Goal: Task Accomplishment & Management: Use online tool/utility

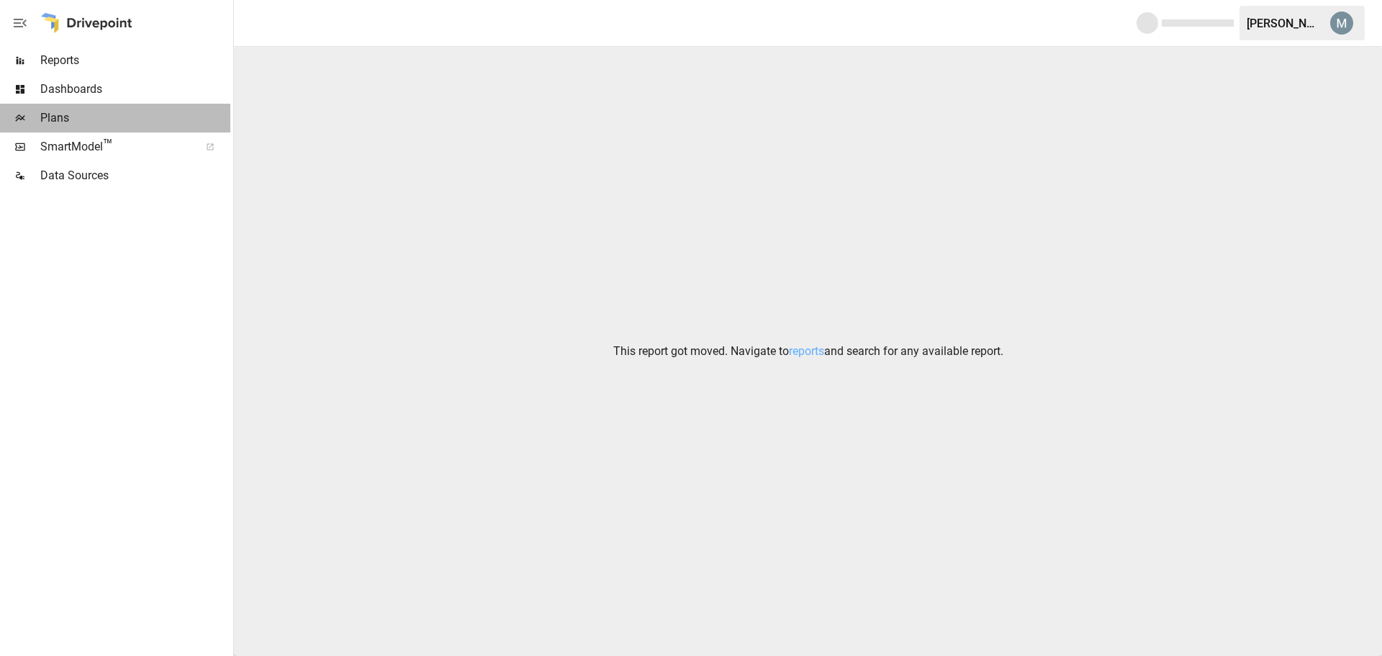
click at [66, 121] on span "Plans" at bounding box center [135, 117] width 190 height 17
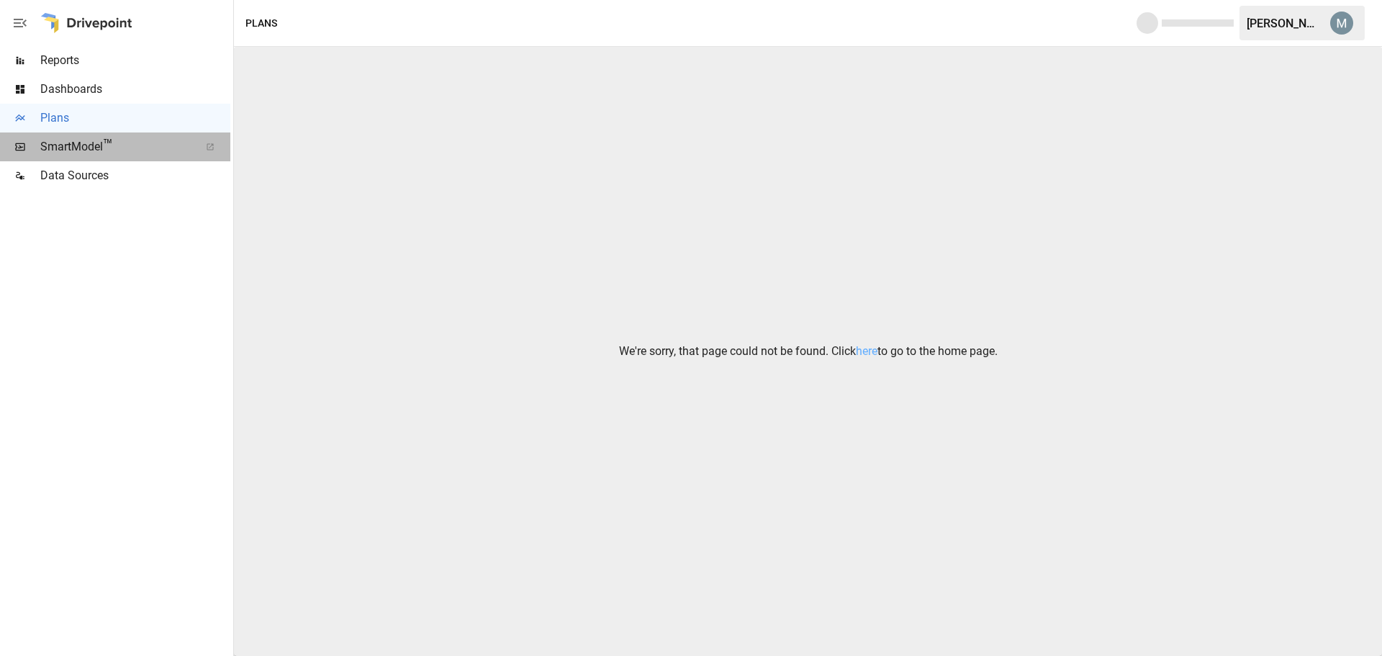
click at [78, 144] on span "SmartModel ™" at bounding box center [115, 146] width 150 height 17
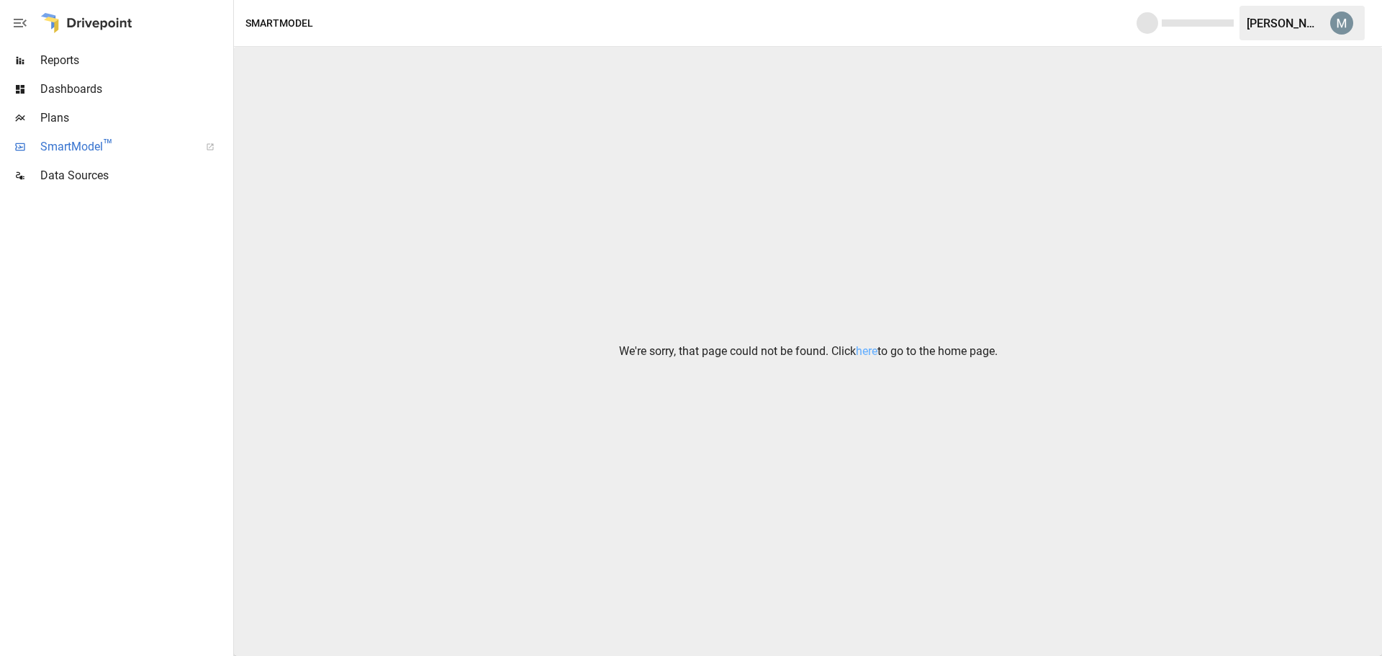
click at [77, 141] on span "SmartModel ™" at bounding box center [115, 146] width 150 height 17
click at [76, 175] on span "Data Sources" at bounding box center [135, 175] width 190 height 17
click at [71, 65] on span "Reports" at bounding box center [135, 60] width 190 height 17
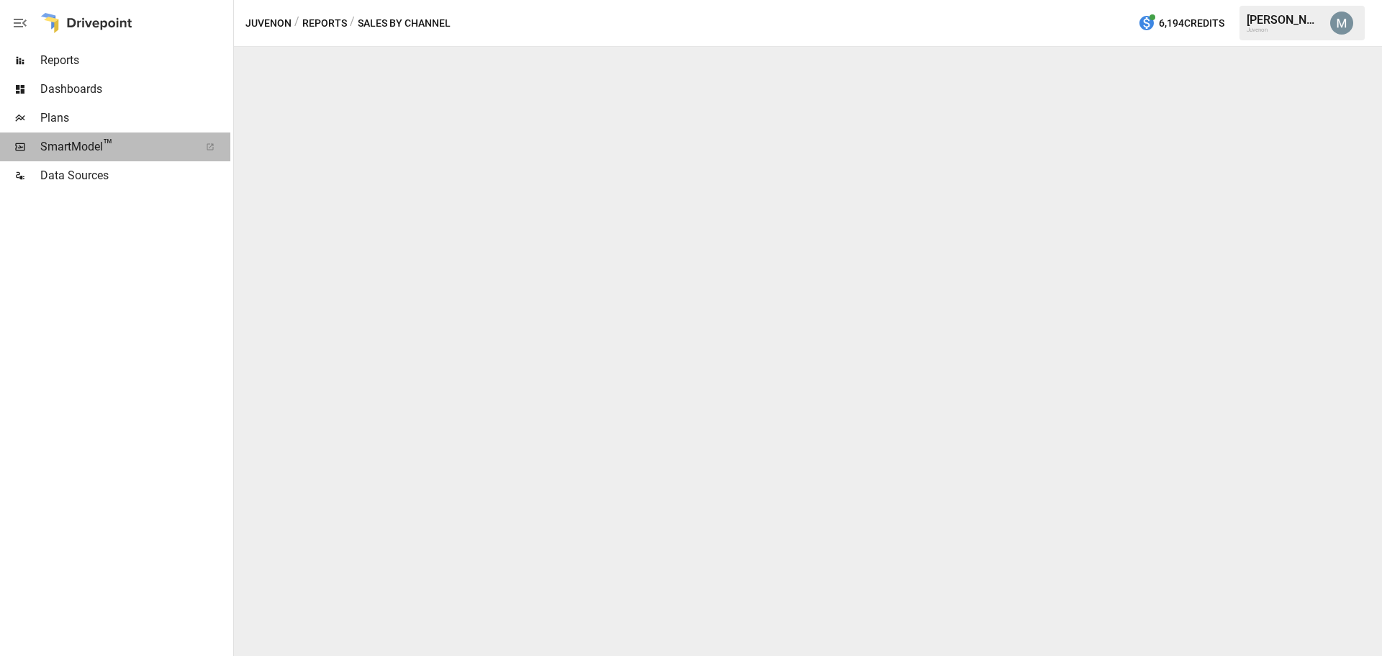
click at [63, 144] on span "SmartModel ™" at bounding box center [115, 146] width 150 height 17
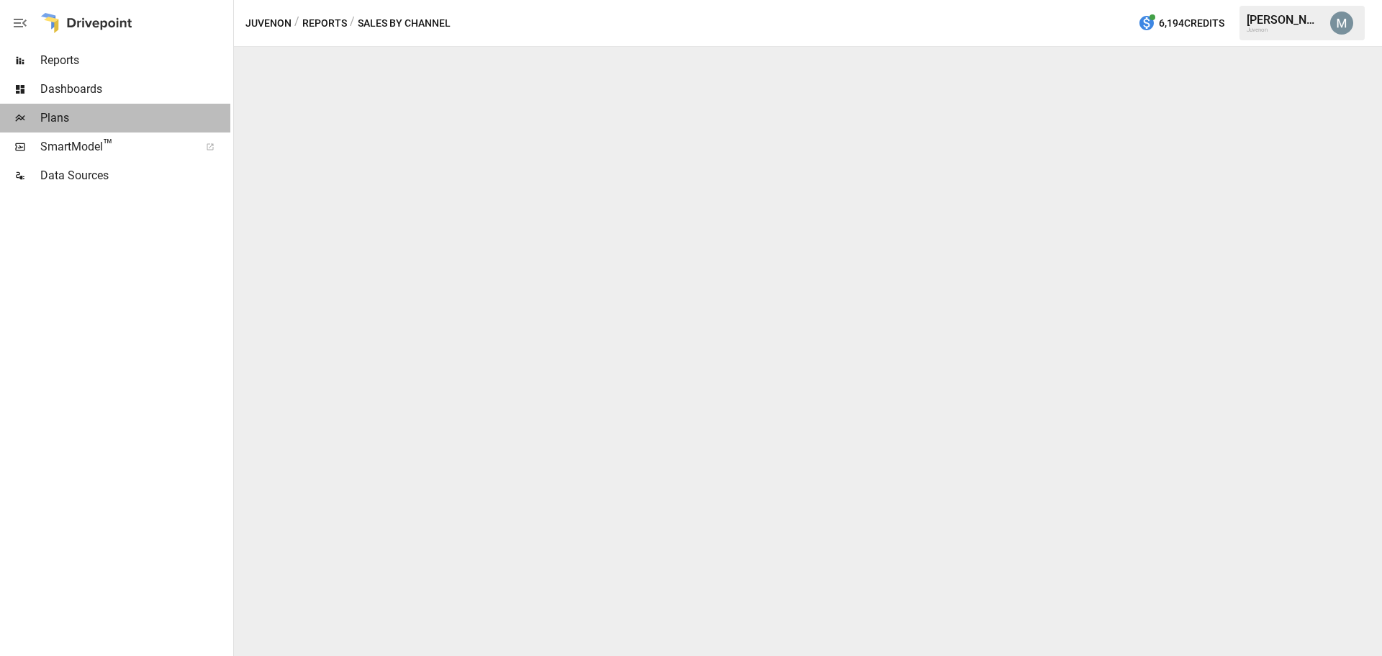
click at [57, 117] on span "Plans" at bounding box center [135, 117] width 190 height 17
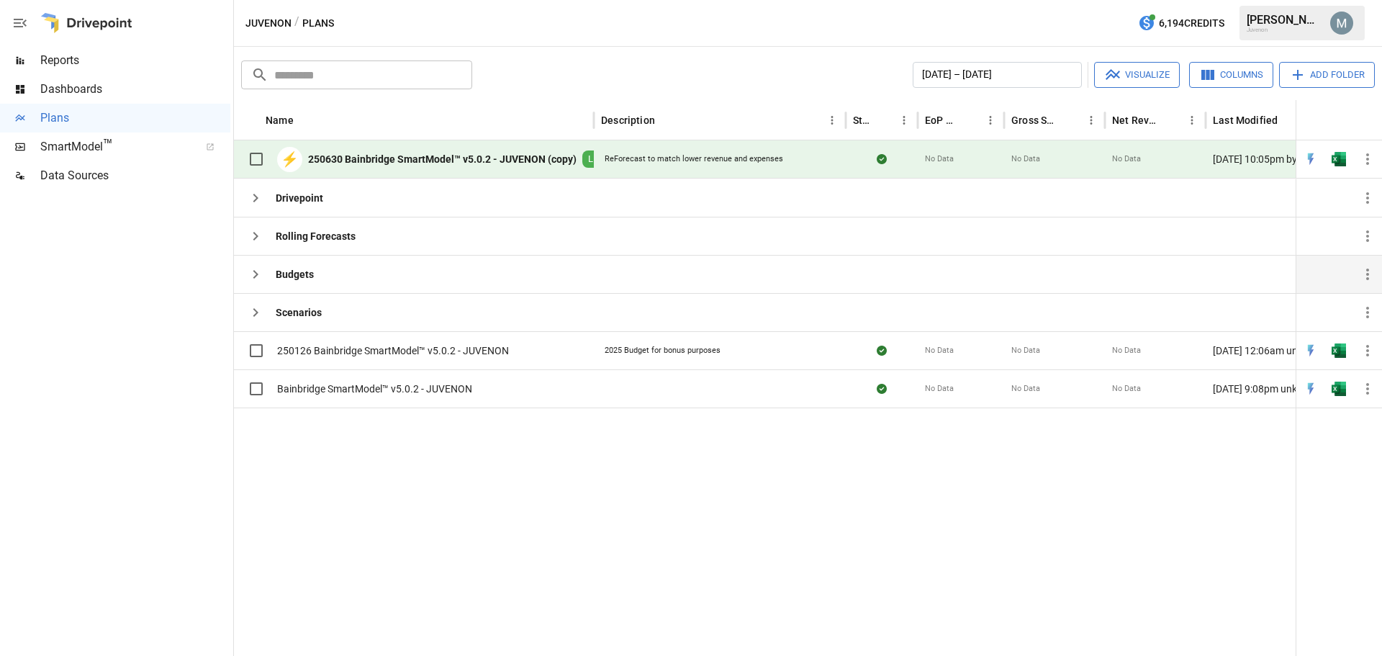
click at [256, 276] on icon "button" at bounding box center [255, 274] width 5 height 9
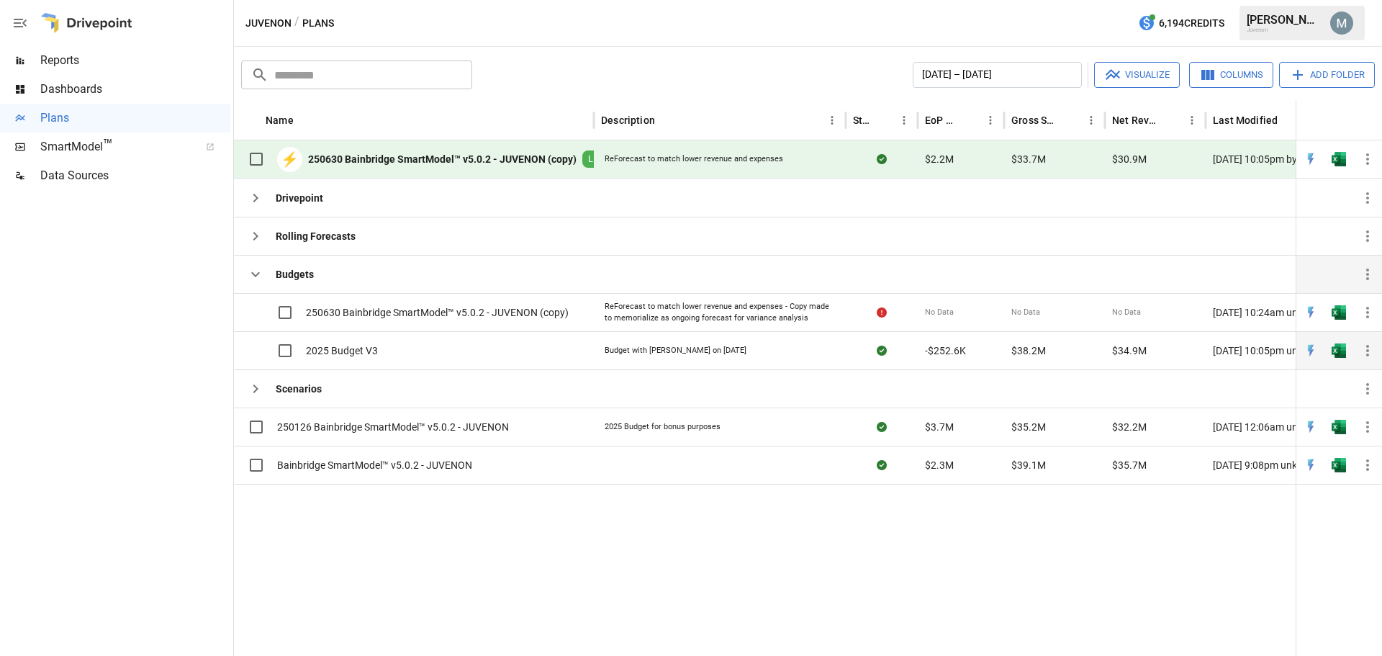
click at [366, 350] on span "2025 Budget V3" at bounding box center [342, 350] width 72 height 14
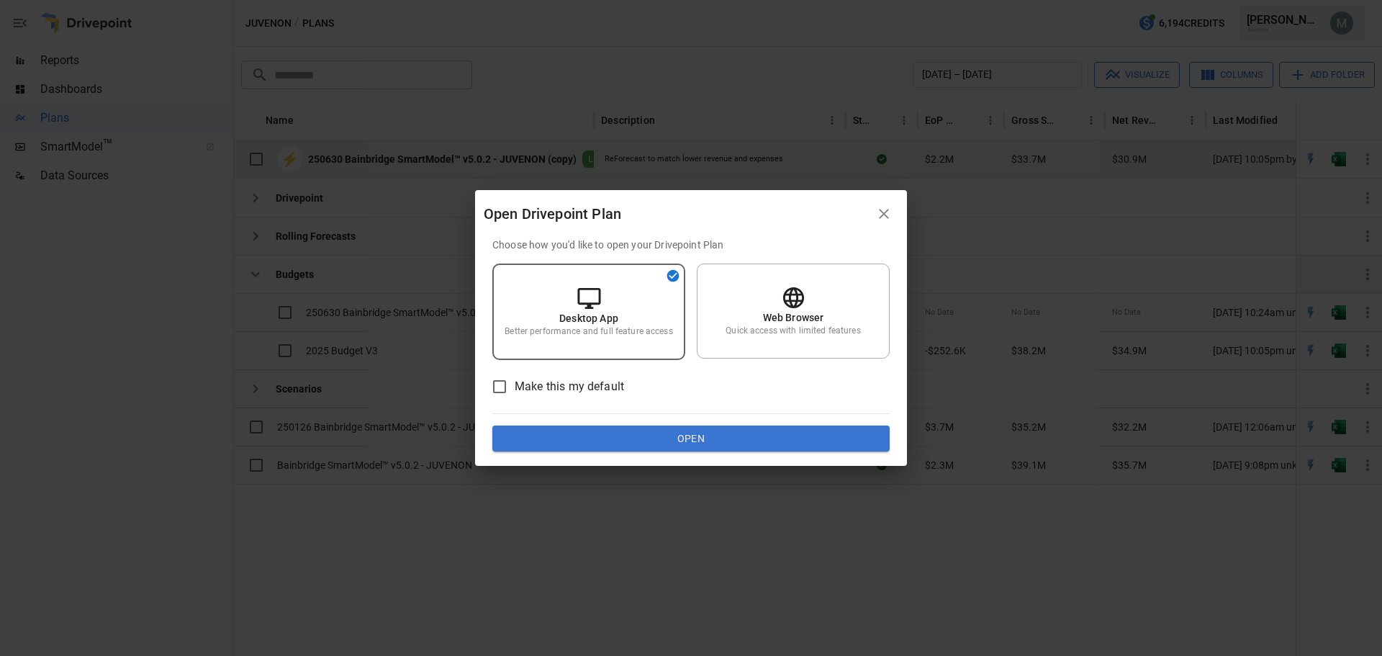
click at [711, 440] on button "Open" at bounding box center [690, 438] width 397 height 26
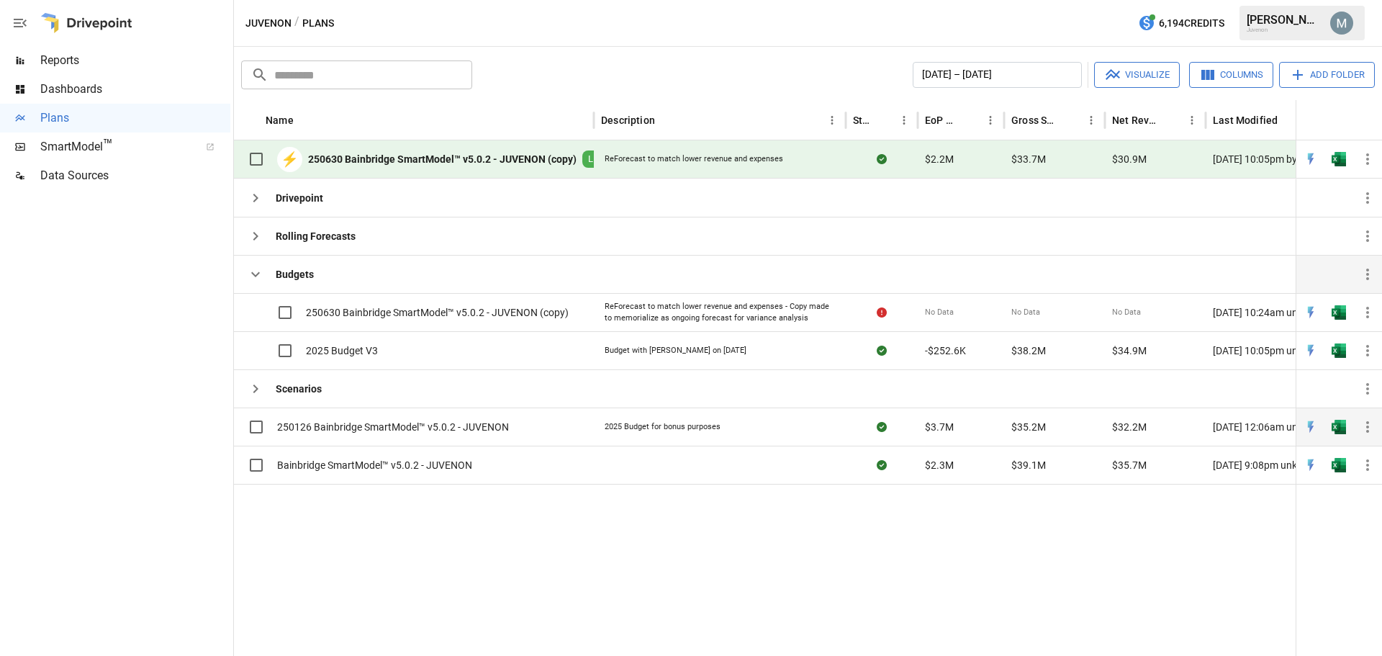
click at [446, 426] on span "250126 Bainbridge SmartModel™ v5.0.2 - JUVENON" at bounding box center [393, 427] width 232 height 14
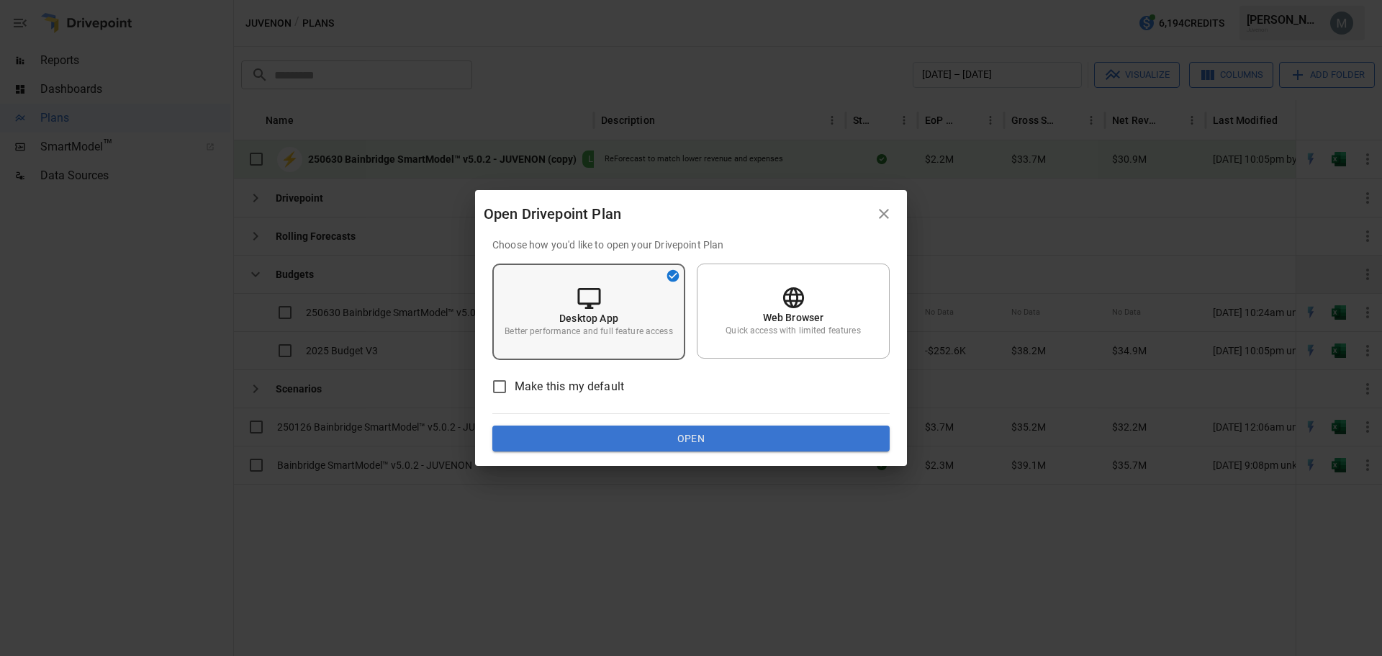
click at [588, 326] on p "Better performance and full feature access" at bounding box center [589, 331] width 168 height 12
click at [754, 444] on button "Open" at bounding box center [690, 438] width 397 height 26
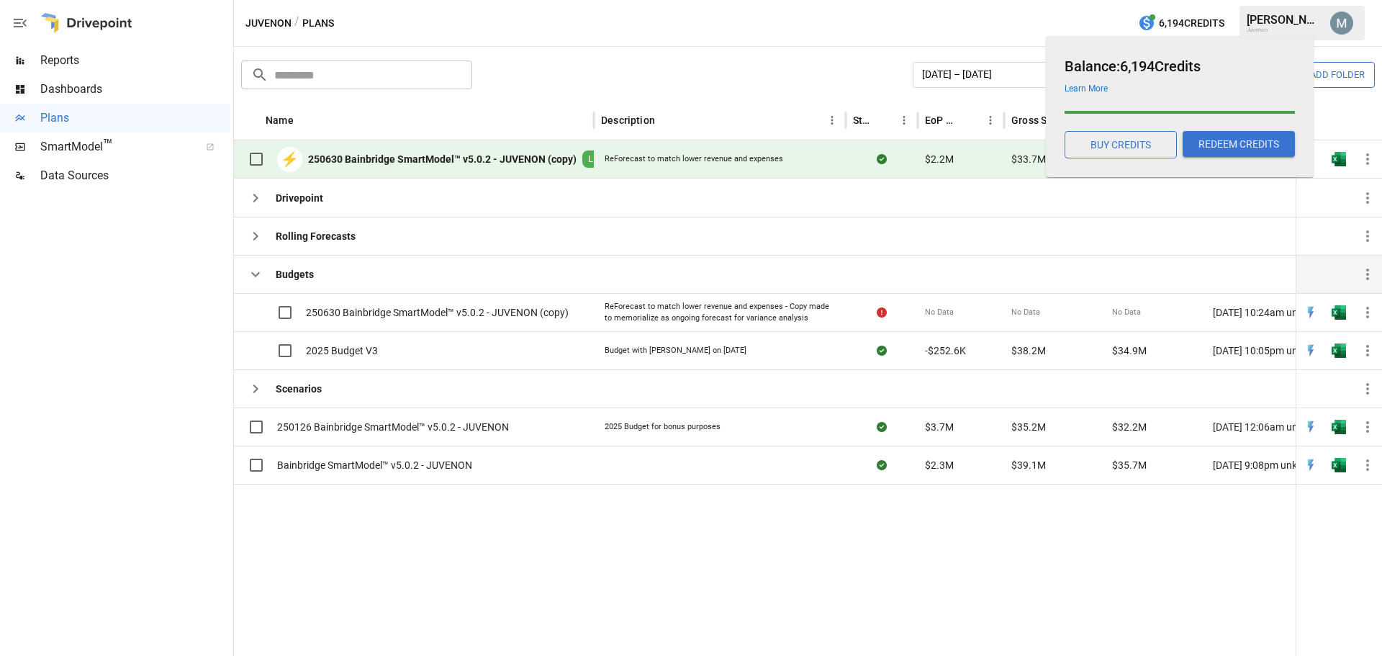
click at [1168, 11] on button "6,194 Credits" at bounding box center [1181, 23] width 98 height 27
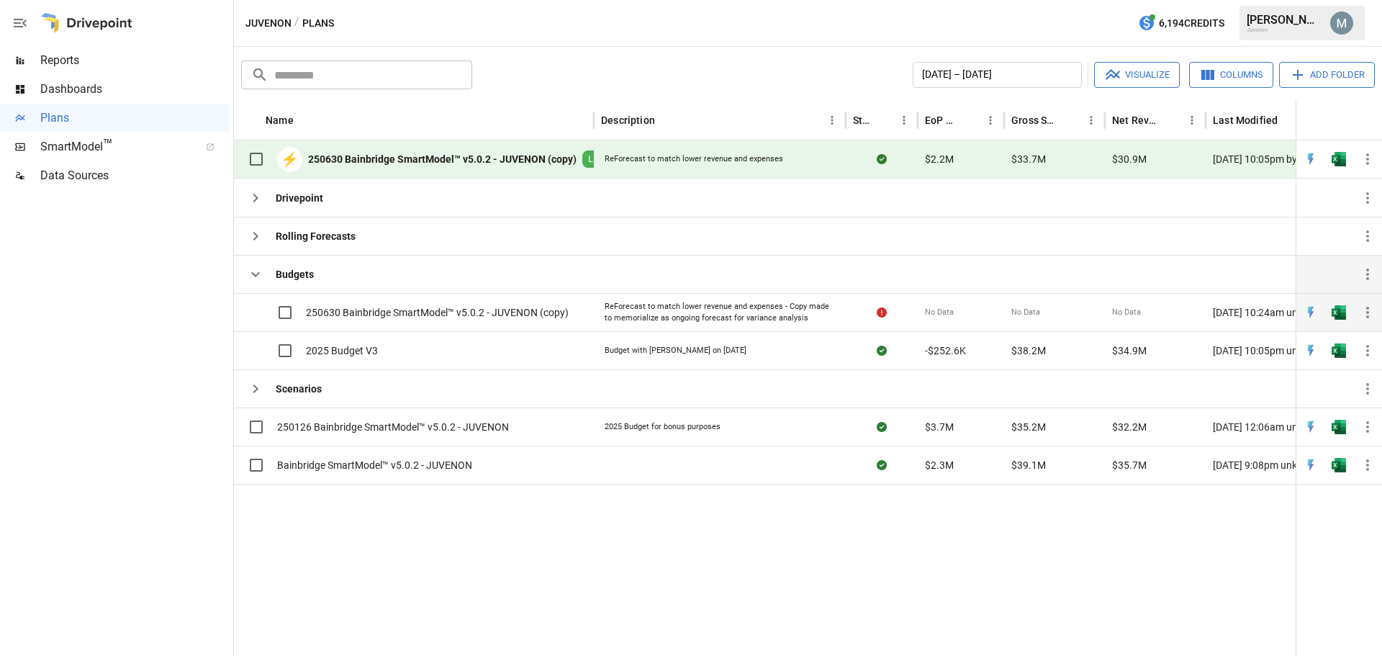
click at [1372, 307] on icon "button" at bounding box center [1367, 312] width 17 height 17
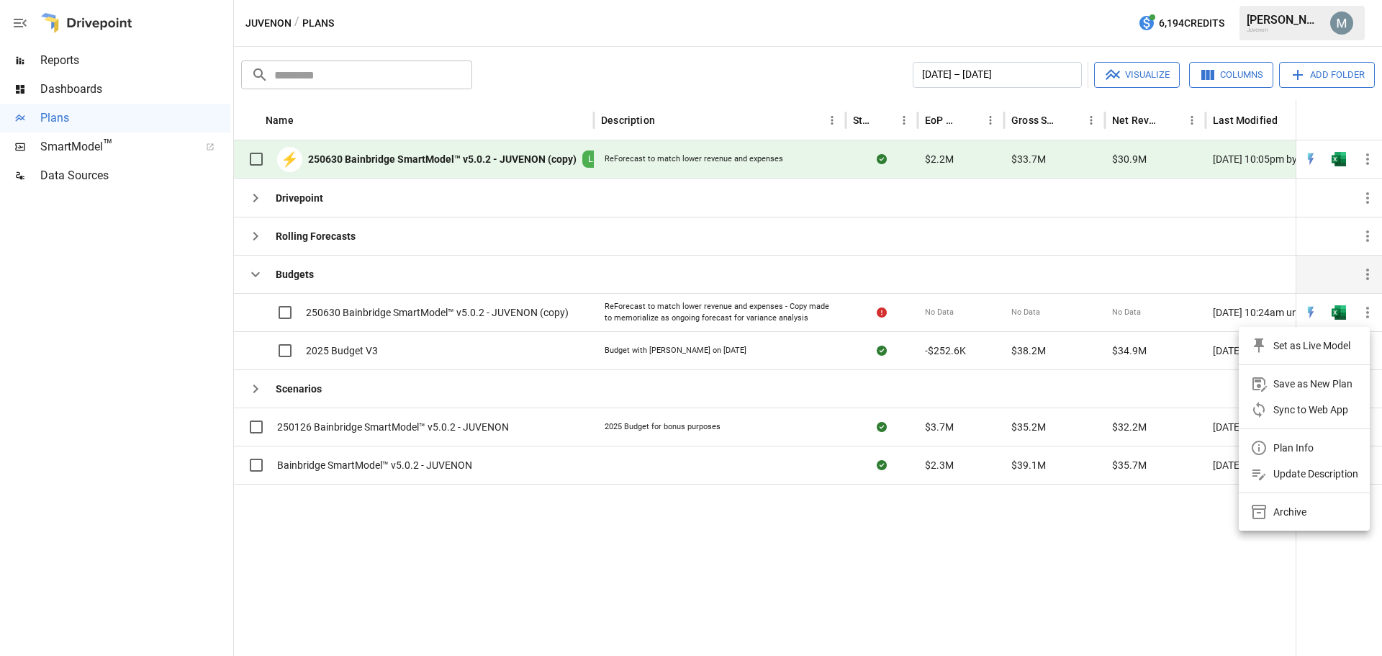
click at [460, 312] on div at bounding box center [691, 328] width 1382 height 656
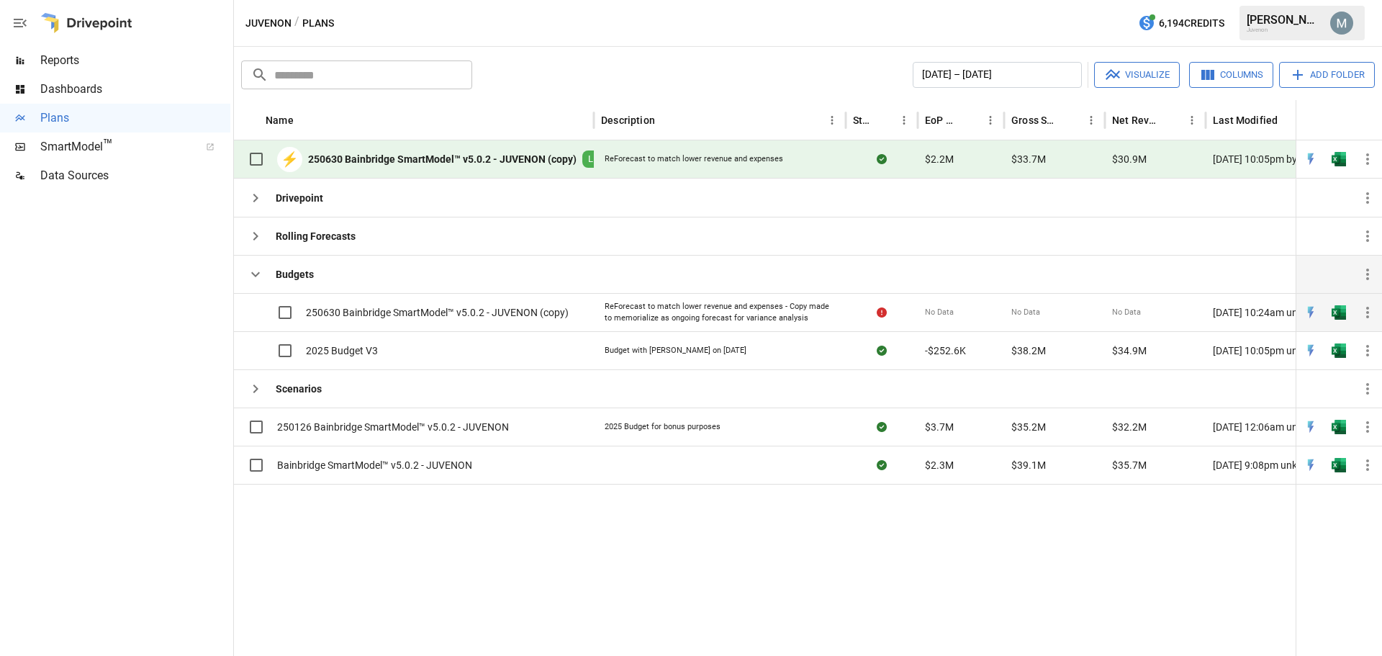
click at [467, 311] on span "250630 Bainbridge SmartModel™ v5.0.2 - JUVENON (copy)" at bounding box center [437, 312] width 263 height 14
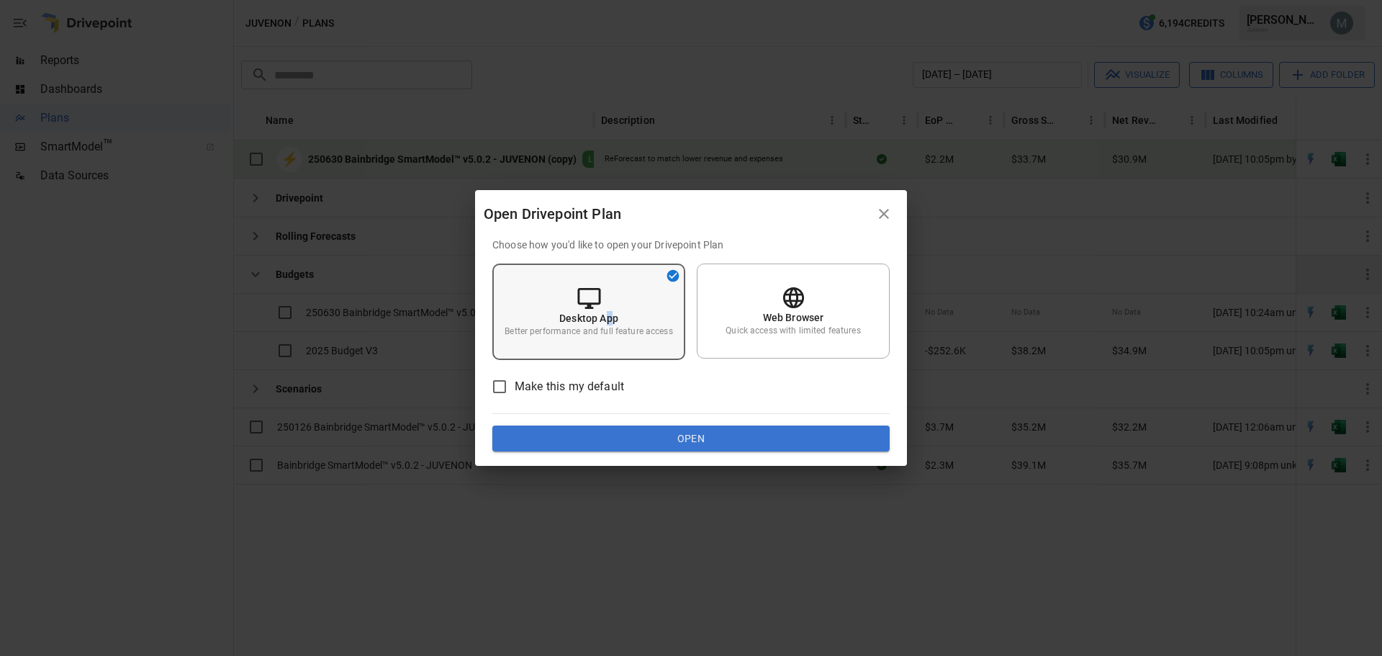
drag, startPoint x: 609, startPoint y: 310, endPoint x: 654, endPoint y: 356, distance: 65.2
click at [610, 310] on div "Desktop App Better performance and full feature access" at bounding box center [588, 311] width 193 height 96
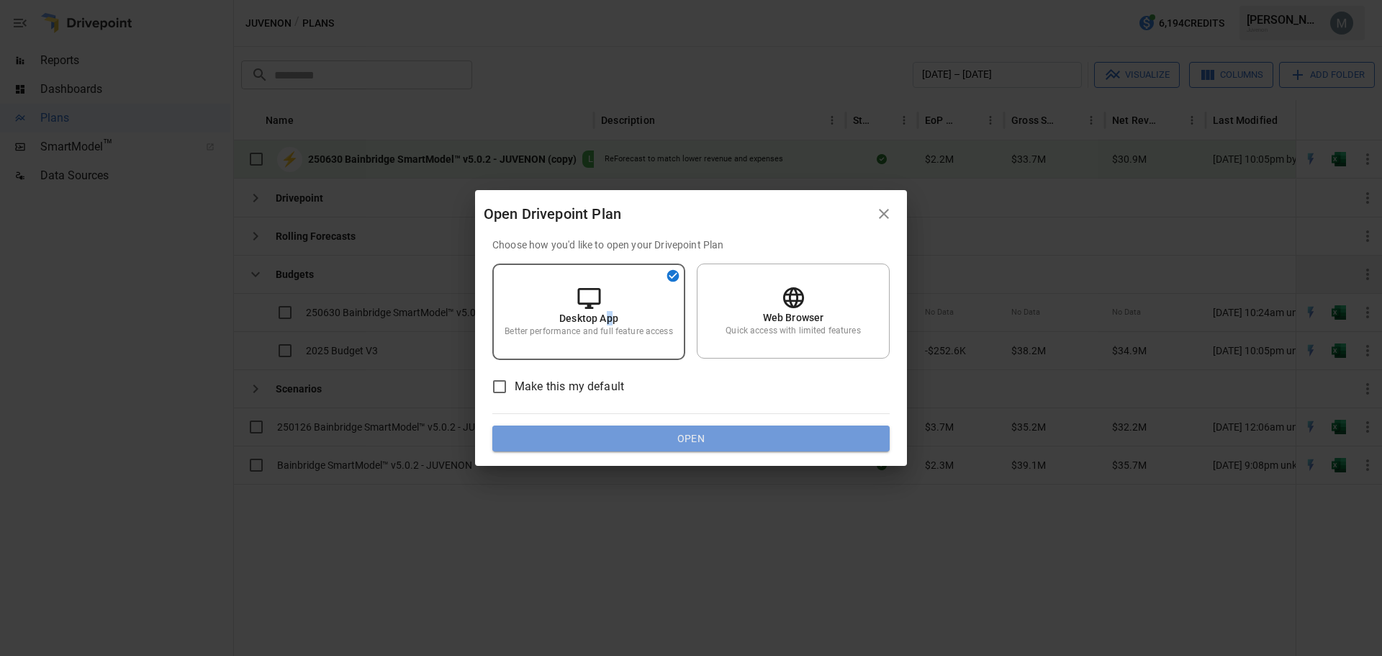
click at [718, 448] on button "Open" at bounding box center [690, 438] width 397 height 26
